Goal: Answer question/provide support: Share knowledge or assist other users

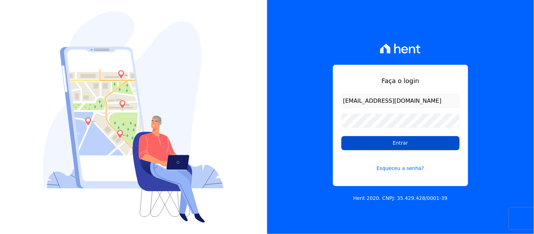
drag, startPoint x: 374, startPoint y: 141, endPoint x: 374, endPoint y: 144, distance: 3.6
click at [374, 141] on input "Entrar" at bounding box center [400, 143] width 118 height 14
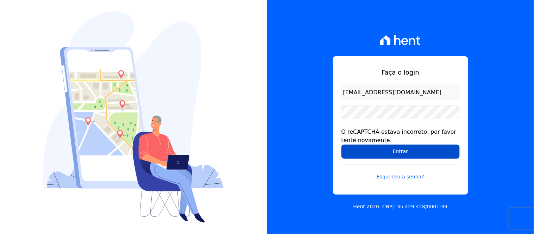
click at [386, 152] on input "Entrar" at bounding box center [400, 152] width 118 height 14
click at [407, 153] on input "Entrar" at bounding box center [400, 152] width 118 height 14
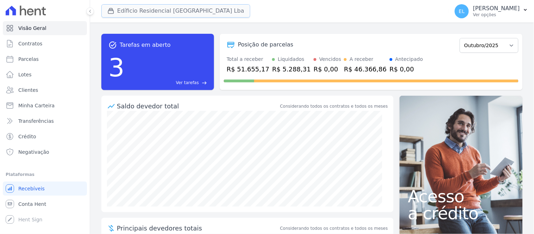
click at [127, 12] on button "Edíficio Residencial [GEOGRAPHIC_DATA] Lba" at bounding box center [175, 10] width 149 height 13
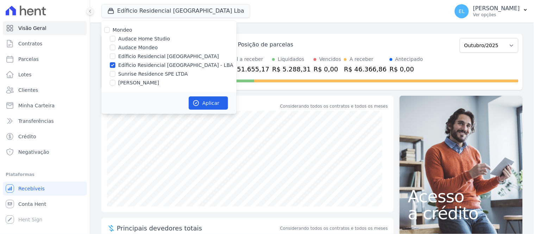
click at [136, 71] on label "Sunrise Residence SPE LTDA" at bounding box center [153, 73] width 70 height 7
click at [115, 71] on input "Sunrise Residence SPE LTDA" at bounding box center [113, 74] width 6 height 6
checkbox input "true"
click at [112, 65] on input "Edíficio Residencial [GEOGRAPHIC_DATA] - LBA" at bounding box center [113, 65] width 6 height 6
checkbox input "false"
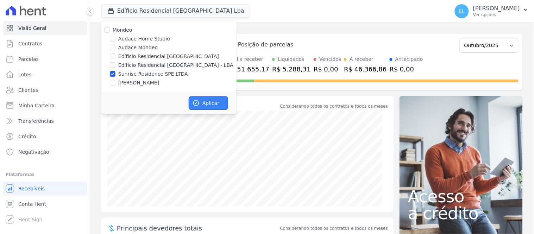
click at [200, 102] on button "Aplicar" at bounding box center [208, 102] width 39 height 13
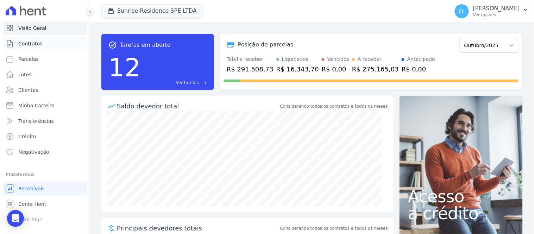
click at [34, 41] on span "Contratos" at bounding box center [30, 43] width 24 height 7
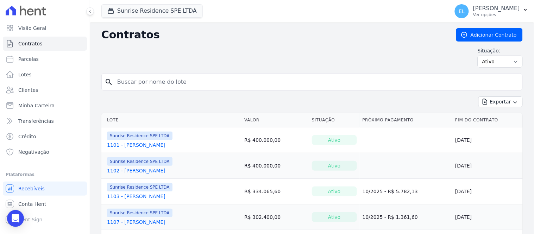
click at [139, 83] on input "search" at bounding box center [316, 82] width 406 height 14
type input "412"
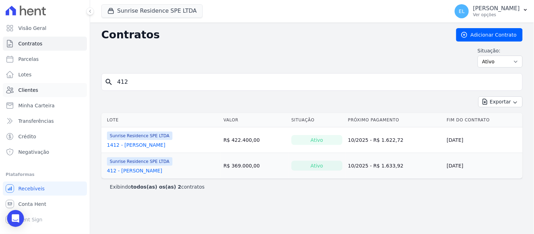
drag, startPoint x: 129, startPoint y: 80, endPoint x: 68, endPoint y: 83, distance: 60.9
click at [68, 83] on div "Visão Geral Contratos [GEOGRAPHIC_DATA] Lotes Clientes Minha Carteira Transferê…" at bounding box center [267, 117] width 534 height 234
type input "natanael"
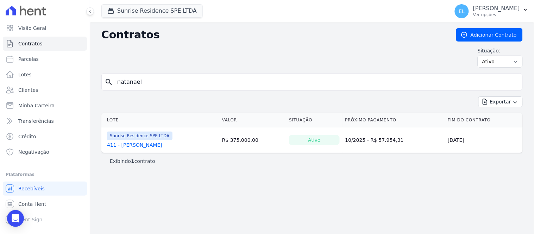
click at [154, 145] on link "411 - [PERSON_NAME]" at bounding box center [134, 144] width 55 height 7
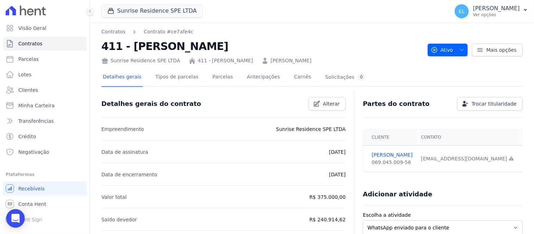
click at [13, 216] on icon "Open Intercom Messenger" at bounding box center [15, 218] width 8 height 9
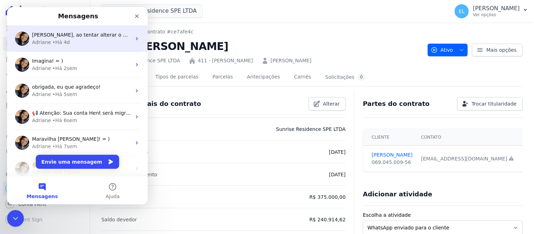
click at [56, 39] on div "• Há 4d" at bounding box center [61, 41] width 18 height 7
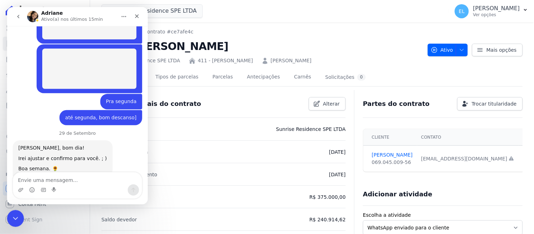
scroll to position [1459, 0]
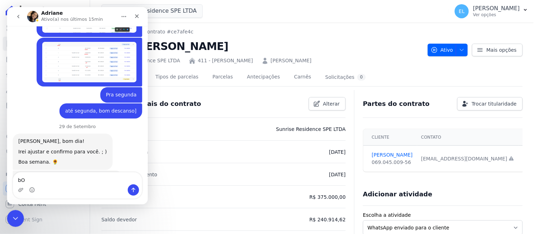
type textarea "b"
type textarea "Bom dia, Dri, tudo bem?"
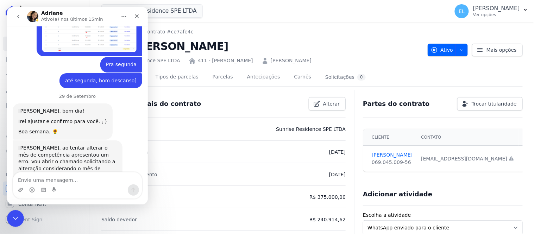
scroll to position [1490, 0]
type textarea "Estou em uma enrascada"
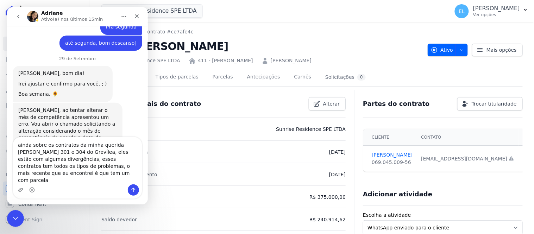
scroll to position [1534, 0]
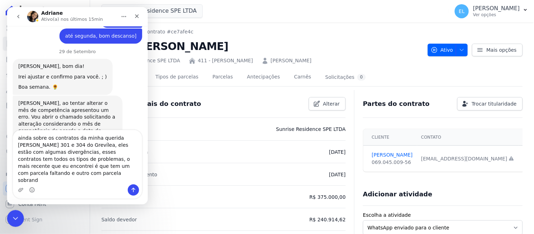
type textarea "ainda sobre os contratos da minha querida [PERSON_NAME] 301 e 304 do Grevílea, …"
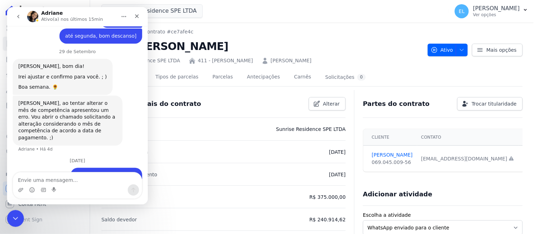
scroll to position [1556, 0]
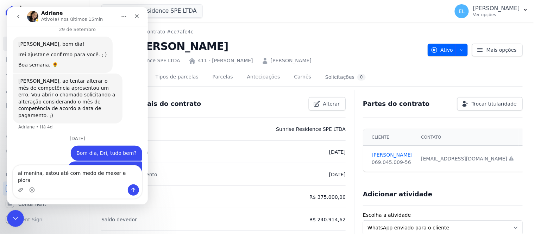
type textarea "aí menina, estou até com medo de mexer e piorar"
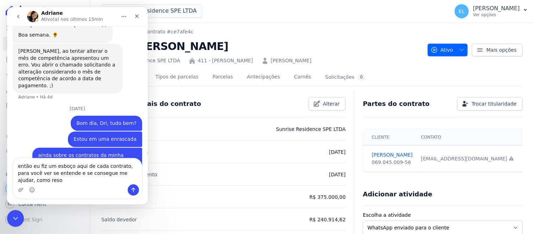
scroll to position [1593, 0]
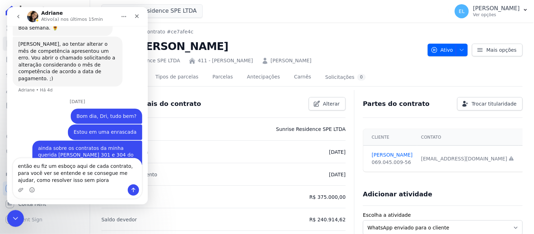
type textarea "então eu fiz um esboço aqui de cada contrato, para você ver se entende e se con…"
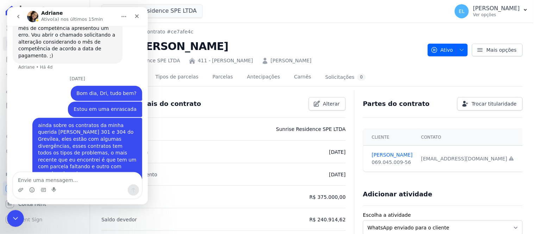
scroll to position [1616, 0]
click at [20, 189] on icon "Upload do anexo" at bounding box center [20, 190] width 5 height 4
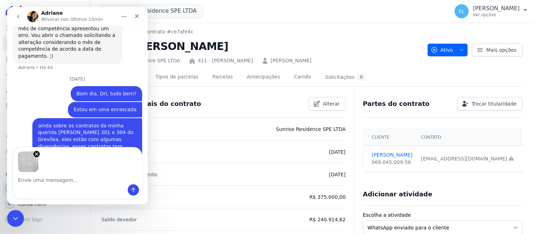
scroll to position [1641, 0]
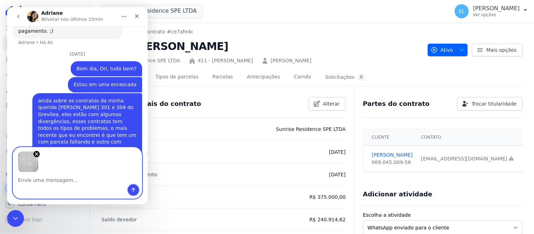
drag, startPoint x: 133, startPoint y: 189, endPoint x: 133, endPoint y: 203, distance: 13.4
click at [132, 189] on icon "Enviar uma mensagem" at bounding box center [133, 190] width 6 height 6
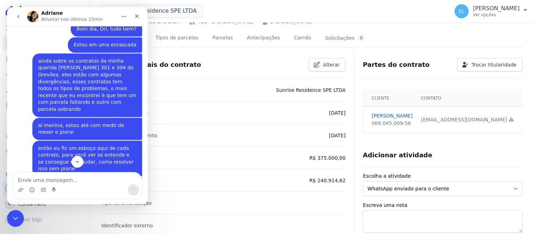
scroll to position [1719, 0]
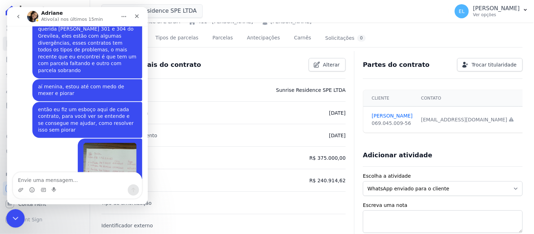
click at [7, 213] on div "Encerramento do Messenger da Intercom" at bounding box center [14, 217] width 17 height 17
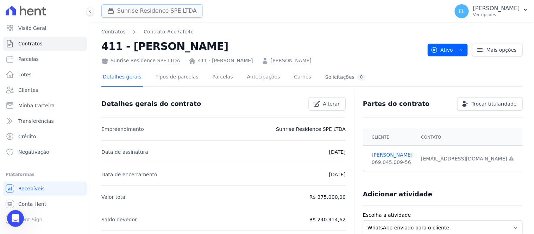
click at [128, 13] on button "Sunrise Residence SPE LTDA" at bounding box center [151, 10] width 101 height 13
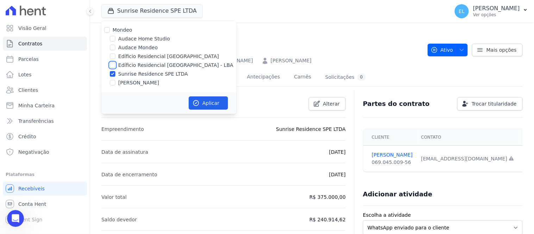
click at [113, 64] on input "Edíficio Residencial [GEOGRAPHIC_DATA] - LBA" at bounding box center [113, 65] width 6 height 6
checkbox input "true"
click at [112, 73] on input "Sunrise Residence SPE LTDA" at bounding box center [113, 74] width 6 height 6
checkbox input "false"
click at [209, 100] on button "Aplicar" at bounding box center [208, 102] width 39 height 13
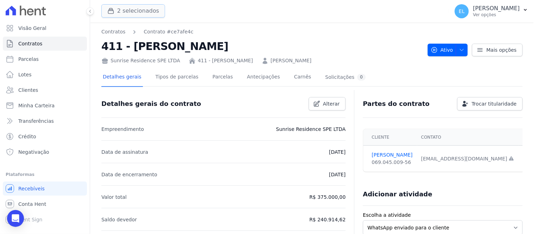
click at [144, 13] on button "2 selecionados" at bounding box center [133, 10] width 64 height 13
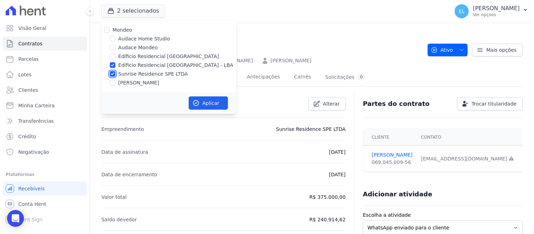
click at [112, 75] on input "Sunrise Residence SPE LTDA" at bounding box center [113, 74] width 6 height 6
checkbox input "false"
click at [198, 105] on icon "button" at bounding box center [195, 103] width 7 height 7
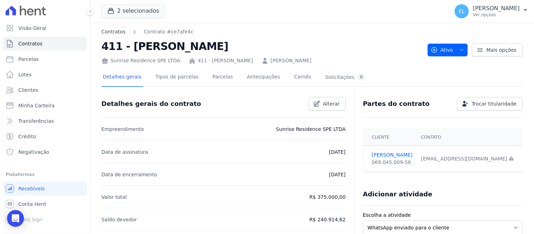
click at [111, 33] on link "Contratos" at bounding box center [113, 31] width 24 height 7
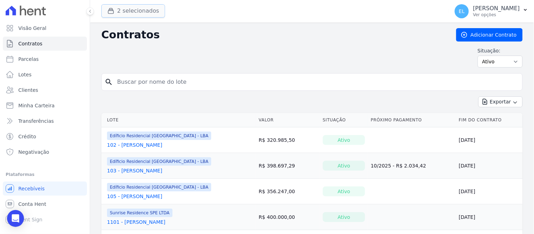
click at [115, 10] on div "button" at bounding box center [112, 10] width 10 height 7
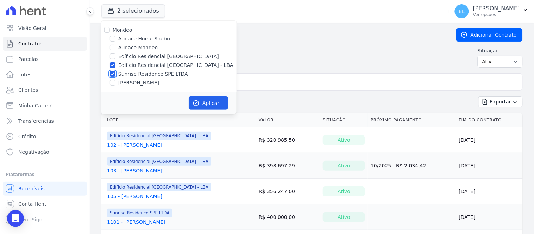
click at [113, 72] on input "Sunrise Residence SPE LTDA" at bounding box center [113, 74] width 6 height 6
checkbox input "false"
click at [199, 101] on icon "button" at bounding box center [195, 103] width 7 height 7
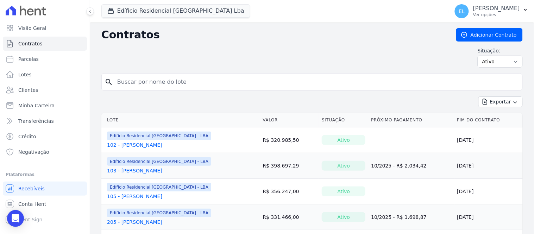
click at [139, 83] on input "search" at bounding box center [316, 82] width 406 height 14
type input "301"
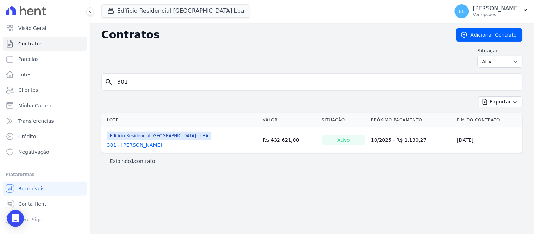
click at [120, 144] on link "301 - [PERSON_NAME]" at bounding box center [134, 144] width 55 height 7
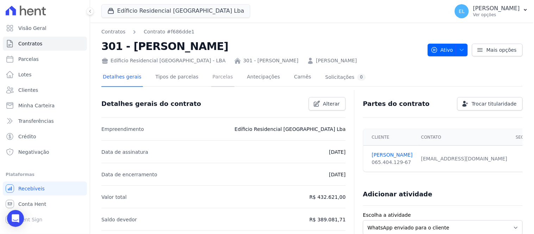
click at [217, 78] on link "Parcelas" at bounding box center [222, 77] width 23 height 19
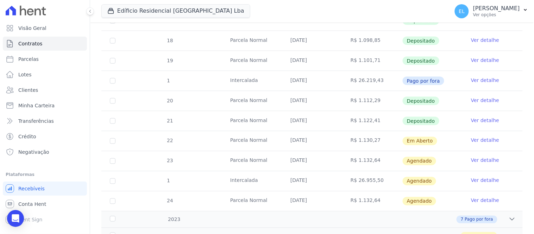
scroll to position [266, 0]
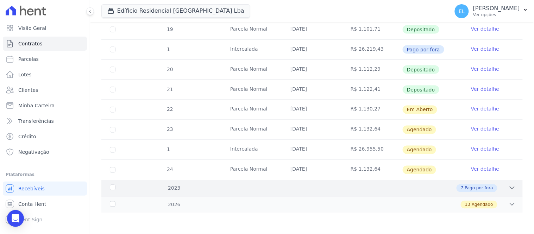
click at [508, 186] on icon at bounding box center [511, 187] width 7 height 7
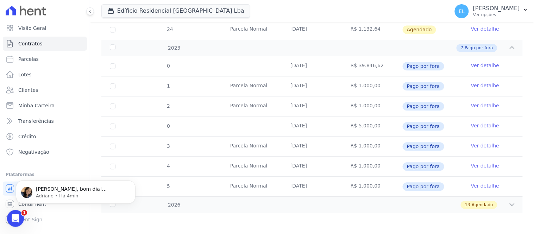
scroll to position [0, 0]
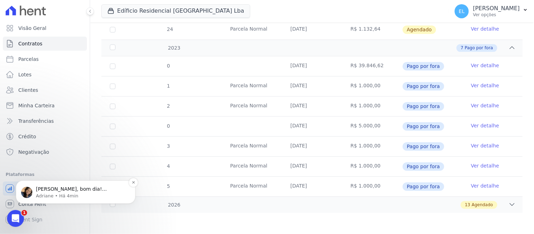
click at [90, 191] on span "[PERSON_NAME], bom dia! [PERSON_NAME], sem problemas: podemos ajustar o contrat…" at bounding box center [79, 199] width 87 height 27
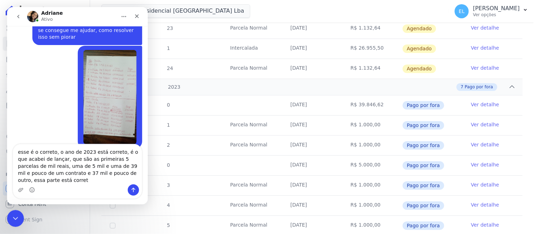
scroll to position [1811, 0]
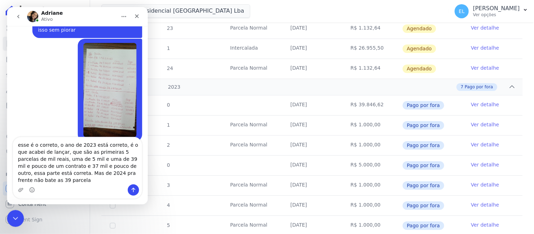
type textarea "esse é o correto, o ano de 2023 está correto, é o que acabei de lançar, que são…"
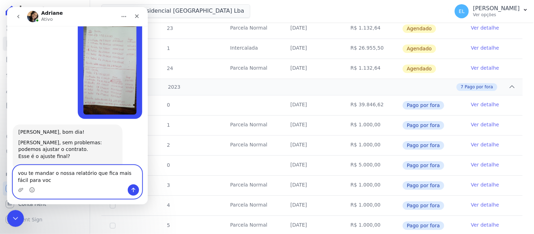
scroll to position [1841, 0]
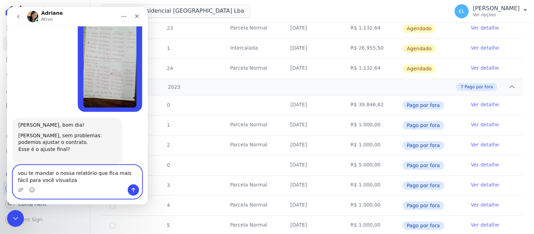
type textarea "vou te mandar o nossa relatório que fica mais fácil para você visualizar"
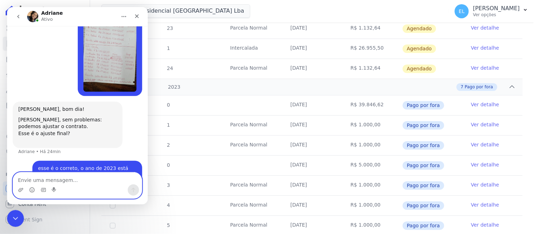
scroll to position [1856, 0]
click at [19, 188] on icon "Upload do anexo" at bounding box center [21, 190] width 6 height 6
click at [18, 190] on icon "Upload do anexo" at bounding box center [21, 190] width 6 height 6
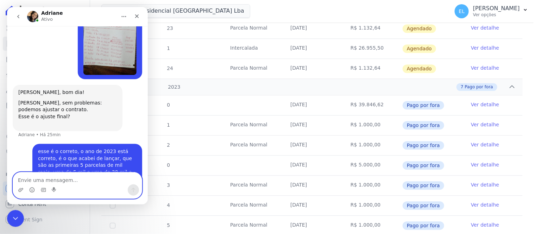
scroll to position [1873, 0]
drag, startPoint x: 132, startPoint y: 150, endPoint x: 69, endPoint y: 184, distance: 71.8
click at [69, 184] on textarea "Envie uma mensagem..." at bounding box center [77, 178] width 129 height 12
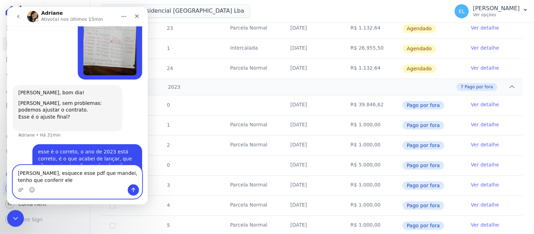
scroll to position [1881, 0]
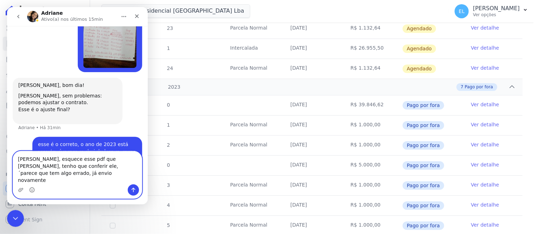
type textarea "[PERSON_NAME], esquece esse pdf que [PERSON_NAME], tenho que conferir ele, ´par…"
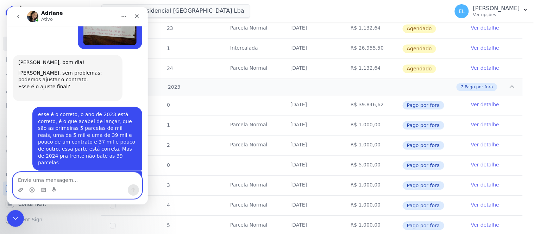
scroll to position [1925, 0]
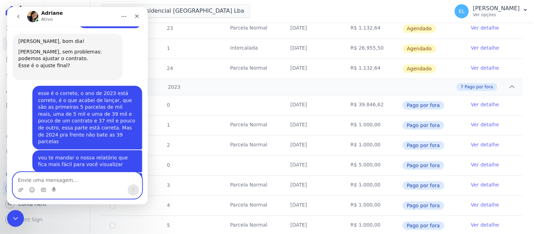
click at [77, 180] on textarea "Envie uma mensagem..." at bounding box center [77, 178] width 129 height 12
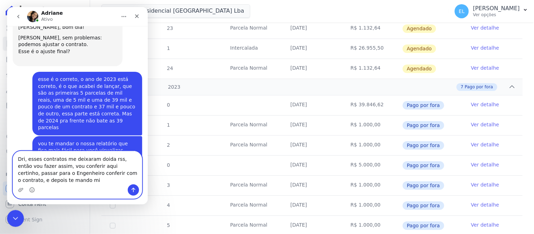
scroll to position [1946, 0]
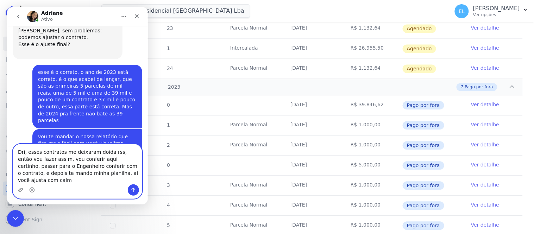
type textarea "Dri, esses contratos me deixaram doida rss, então vou fazer assim, vou conferir…"
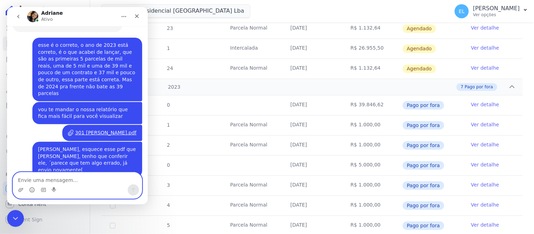
scroll to position [1973, 0]
click at [18, 216] on icon "Encerramento do Messenger da Intercom" at bounding box center [14, 217] width 8 height 8
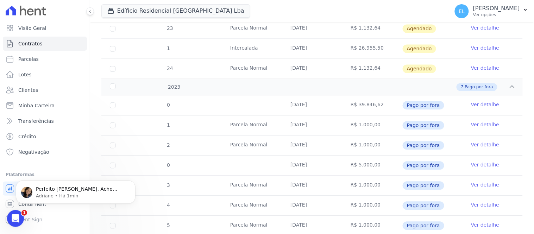
scroll to position [0, 0]
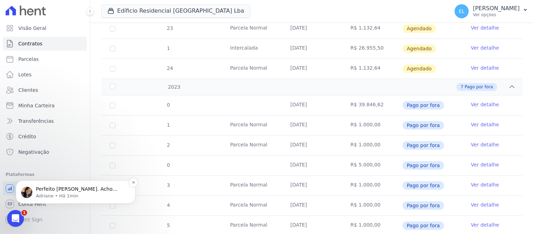
click at [87, 192] on span "Perfeito [PERSON_NAME]. Acho melhor, pois assim não ficamos mexendo muito no co…" at bounding box center [77, 199] width 82 height 27
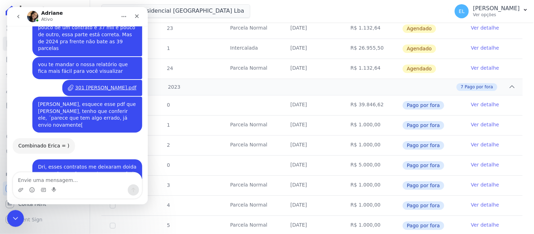
scroll to position [2019, 0]
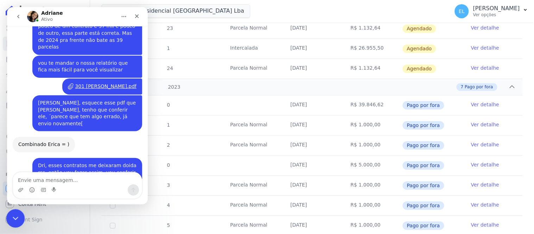
click at [13, 216] on icon "Encerramento do Messenger da Intercom" at bounding box center [14, 217] width 8 height 8
